Goal: Information Seeking & Learning: Learn about a topic

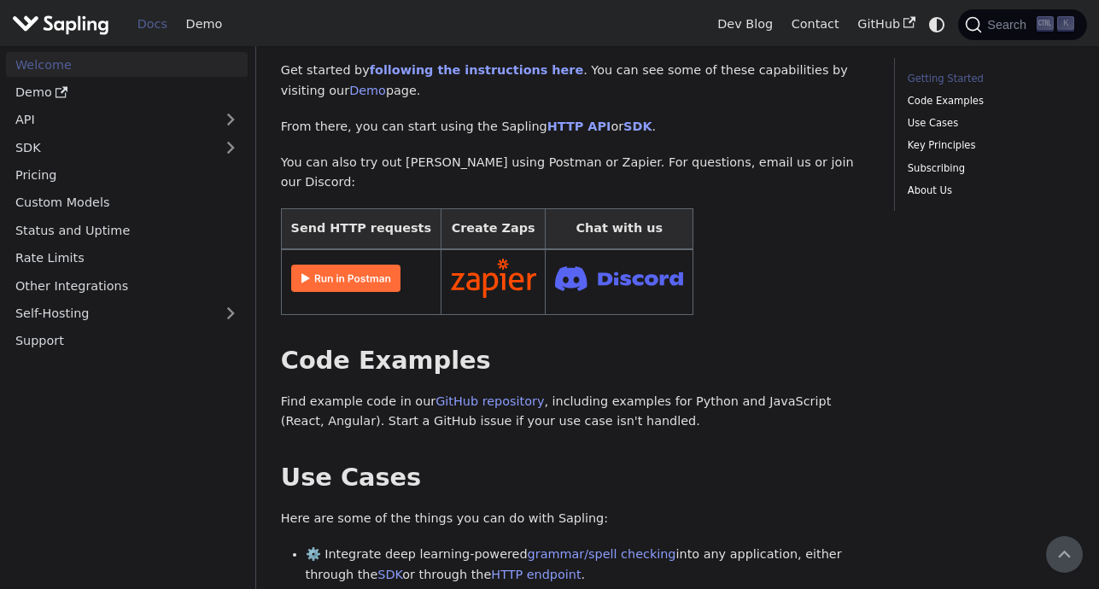
scroll to position [256, 0]
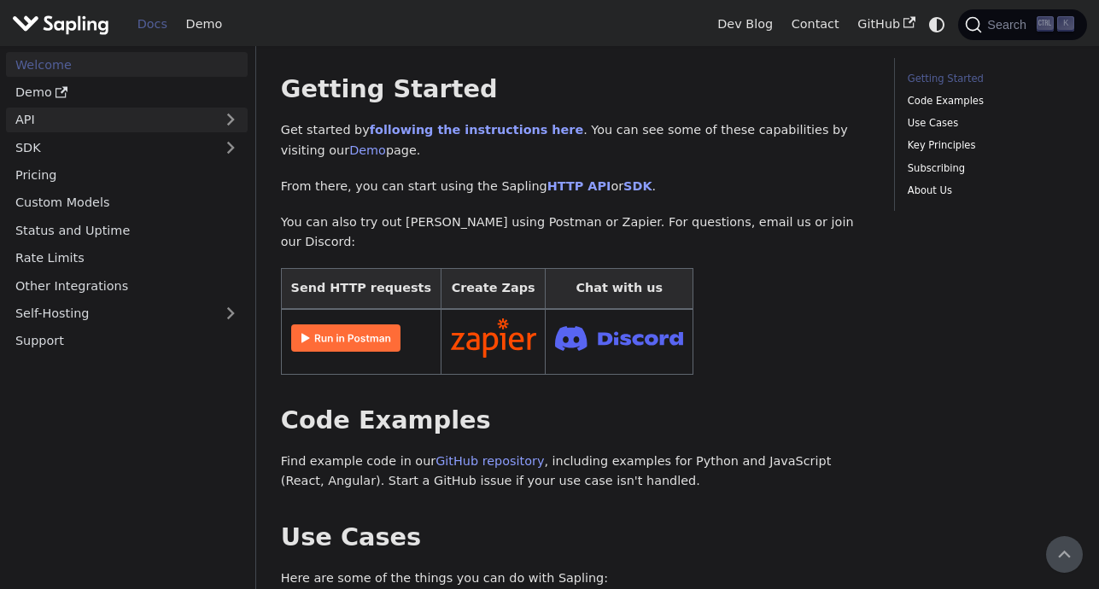
click at [100, 114] on link "API" at bounding box center [109, 120] width 207 height 25
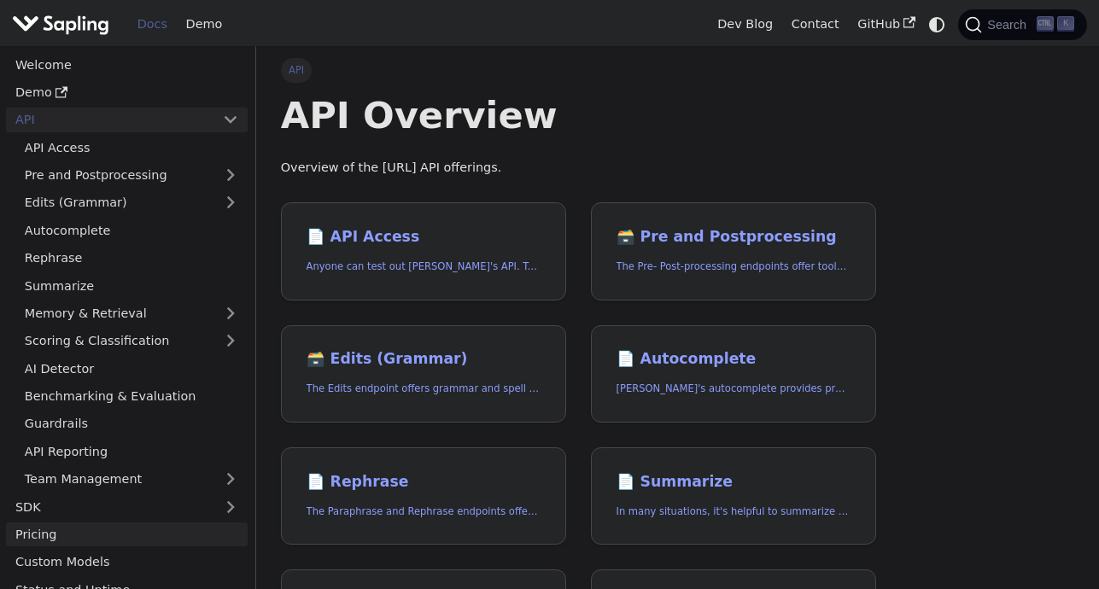
click at [68, 530] on link "Pricing" at bounding box center [127, 534] width 242 height 25
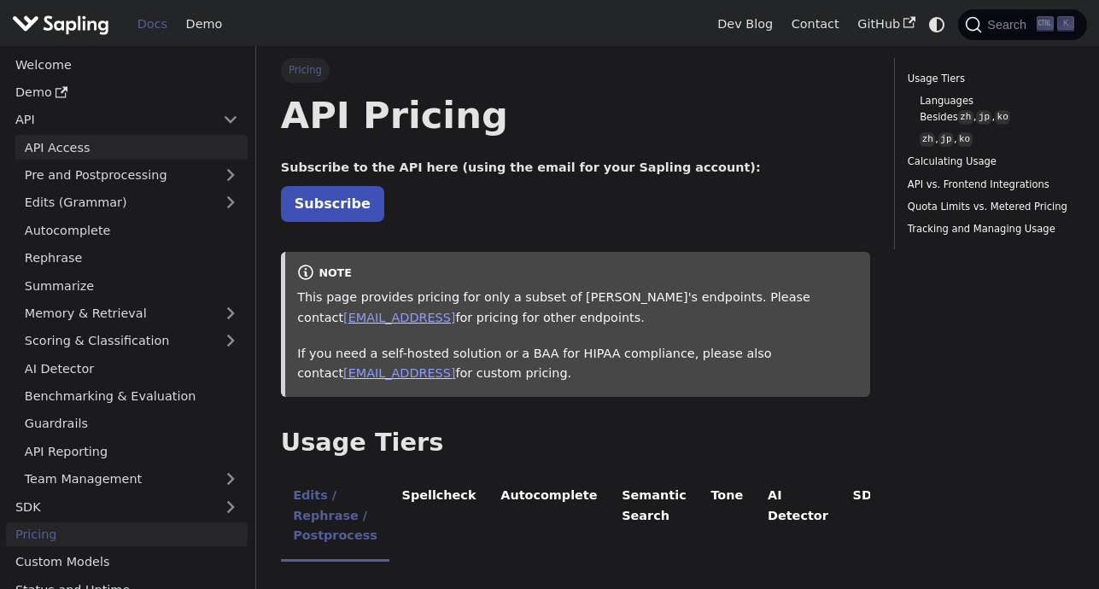
click at [63, 148] on link "API Access" at bounding box center [131, 147] width 232 height 25
